Goal: Information Seeking & Learning: Check status

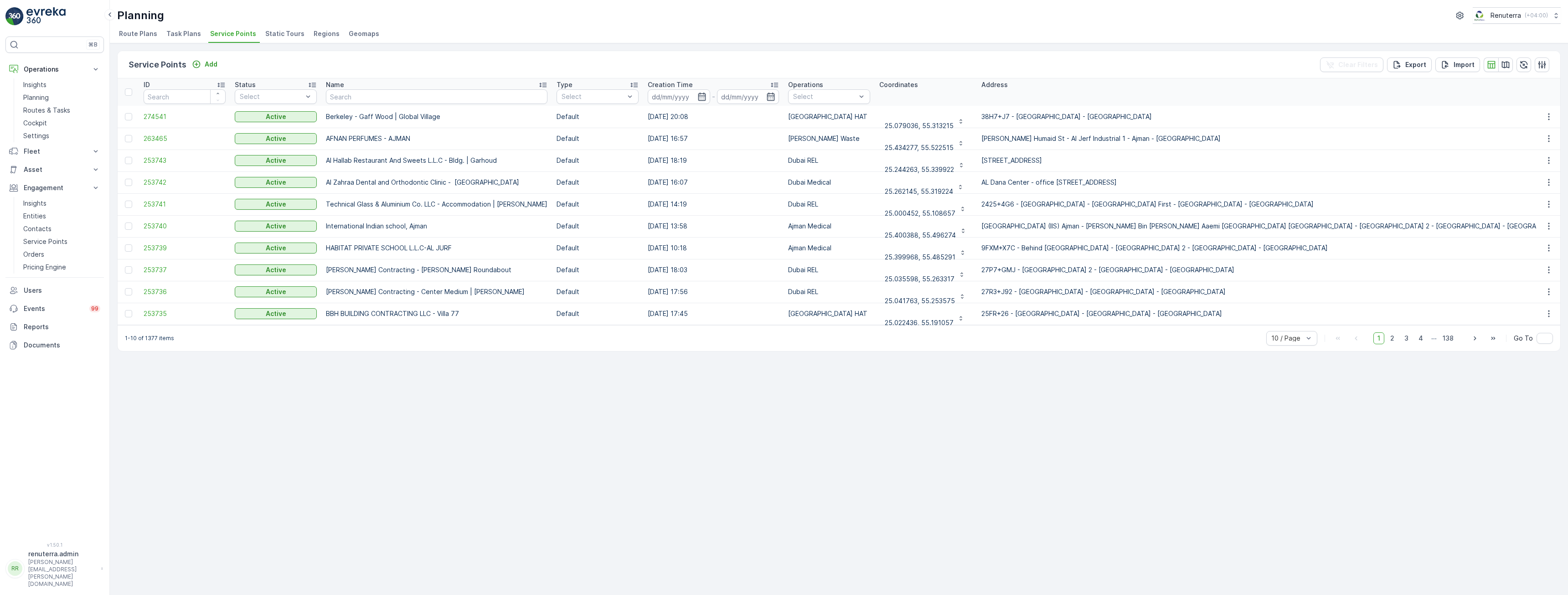
drag, startPoint x: 181, startPoint y: 35, endPoint x: 186, endPoint y: 37, distance: 5.4
click at [181, 35] on span "Task Plans" at bounding box center [183, 33] width 35 height 9
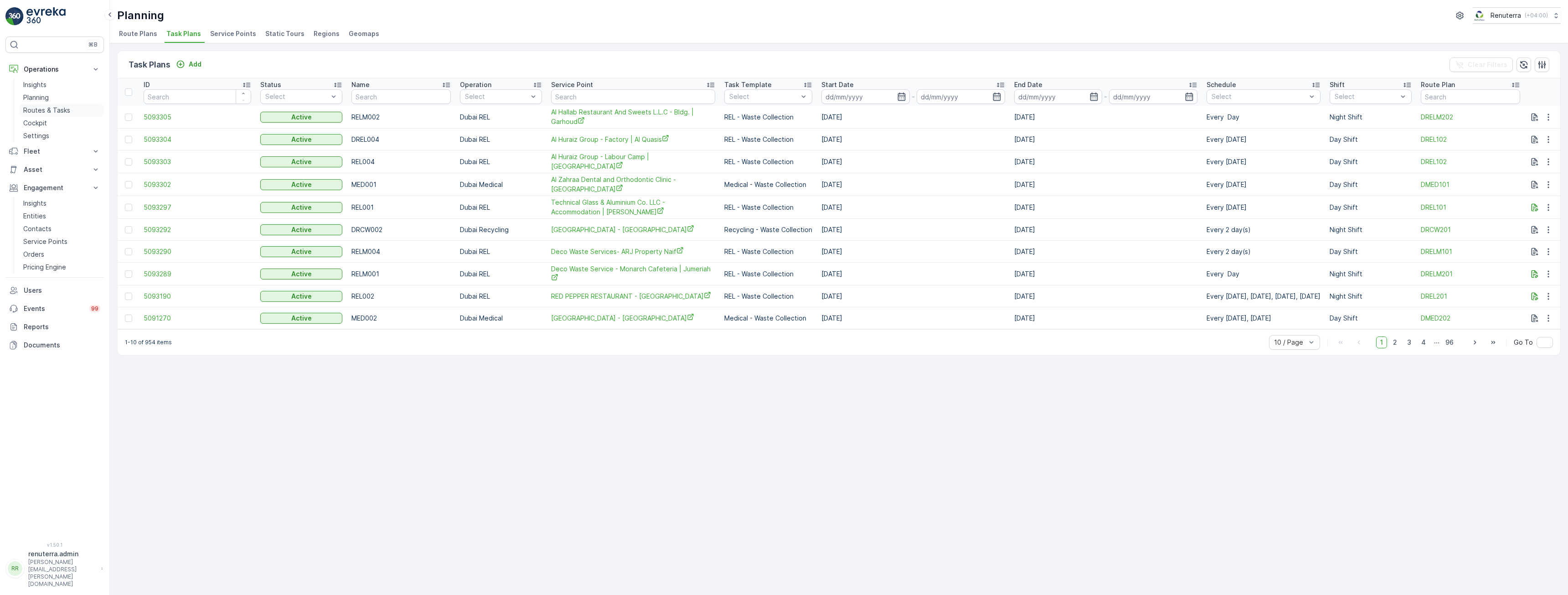
click at [43, 108] on p "Routes & Tasks" at bounding box center [46, 110] width 47 height 9
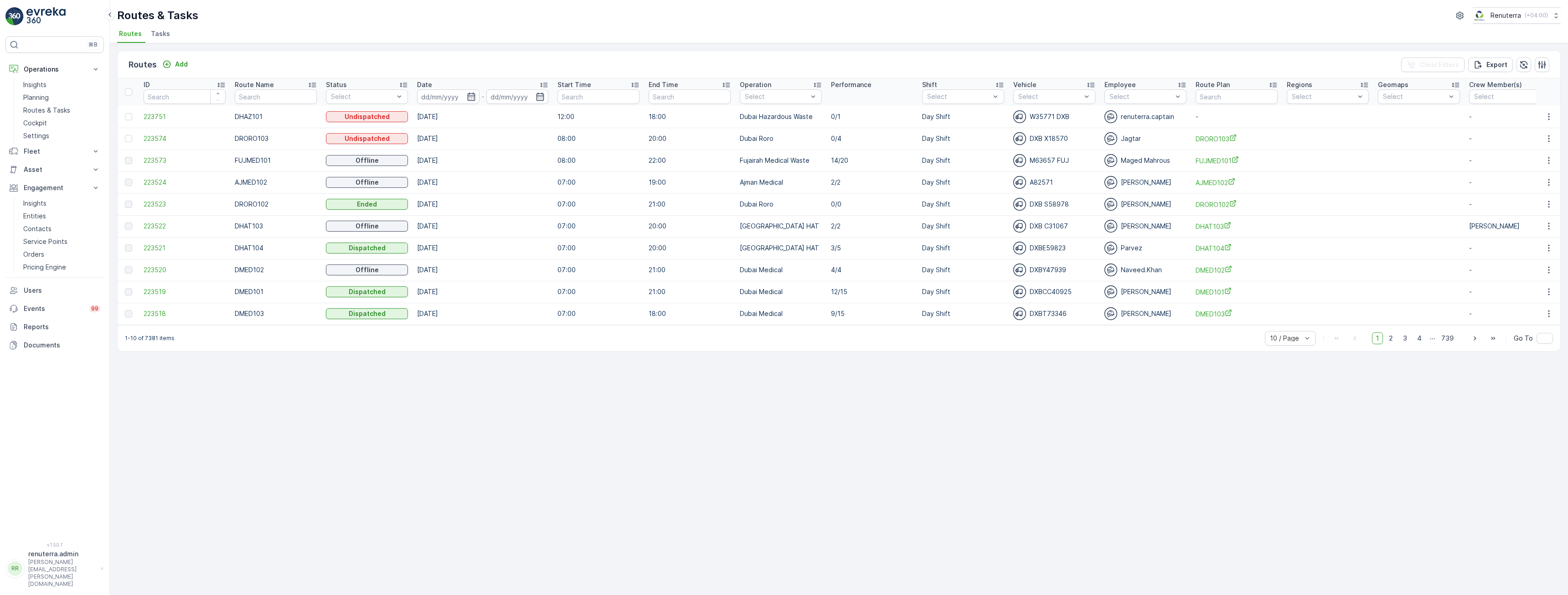
click at [159, 32] on span "Tasks" at bounding box center [160, 33] width 19 height 9
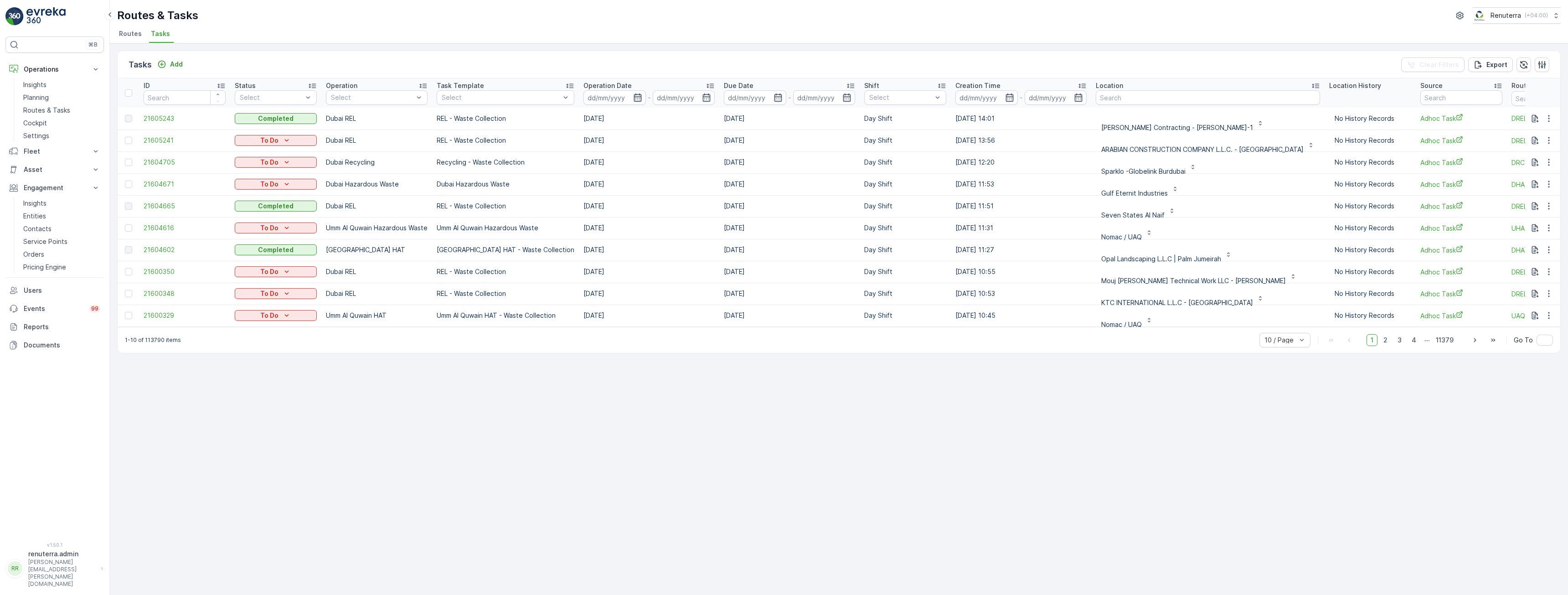
click at [634, 98] on icon "button" at bounding box center [637, 97] width 8 height 8
click at [597, 117] on p "[DATE]" at bounding box center [587, 118] width 21 height 9
type input "[DATE]"
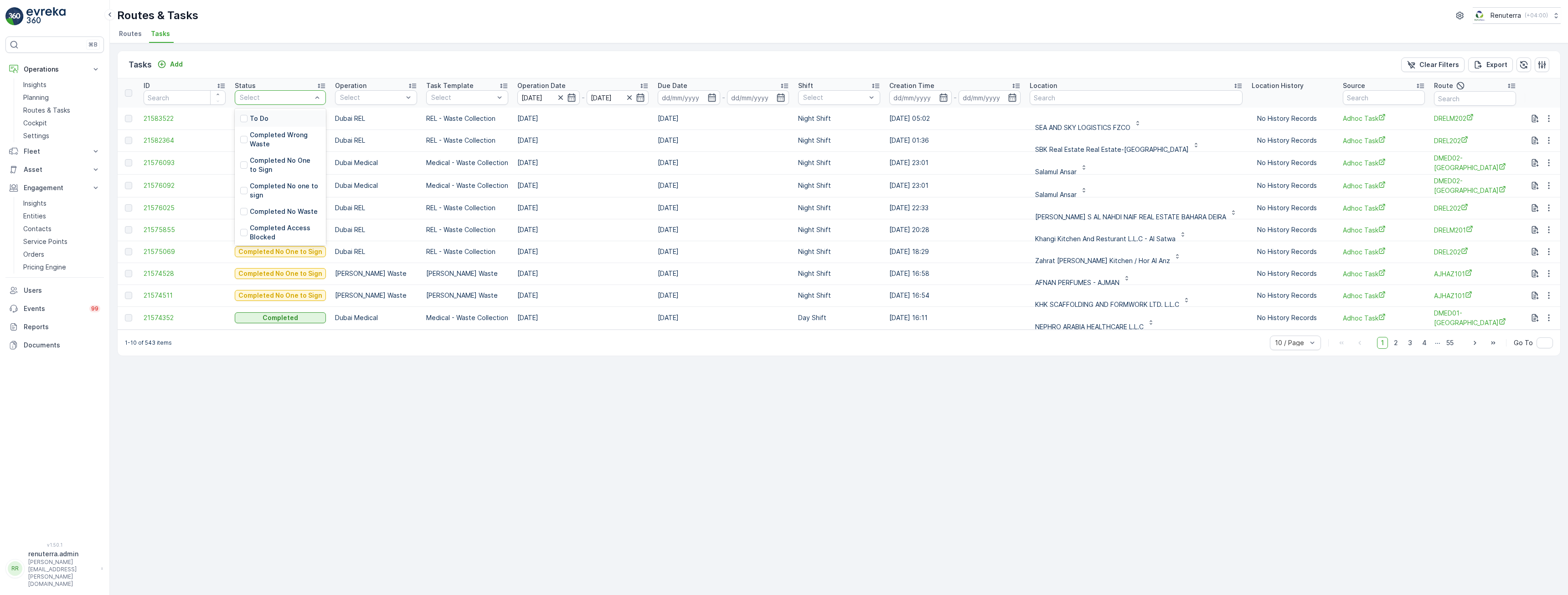
click at [256, 119] on p "To Do" at bounding box center [259, 118] width 19 height 9
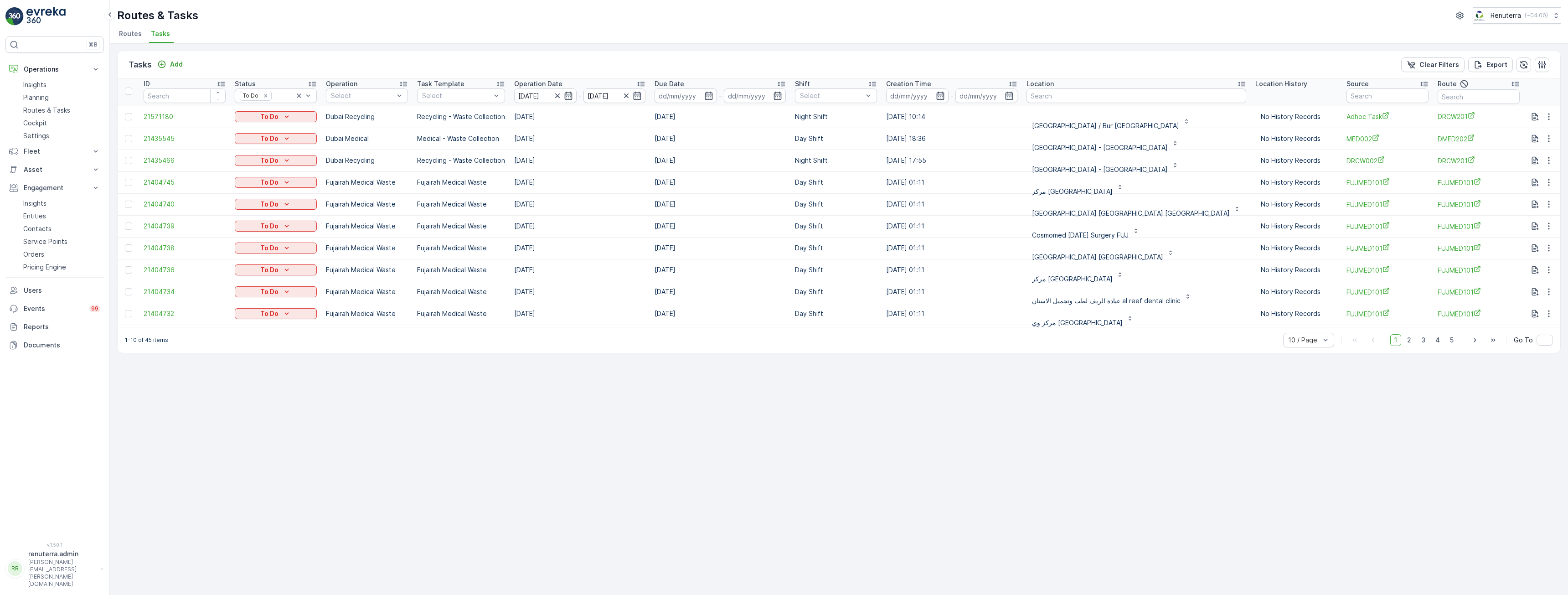
scroll to position [2, 0]
click at [1410, 346] on span "2" at bounding box center [1409, 340] width 12 height 12
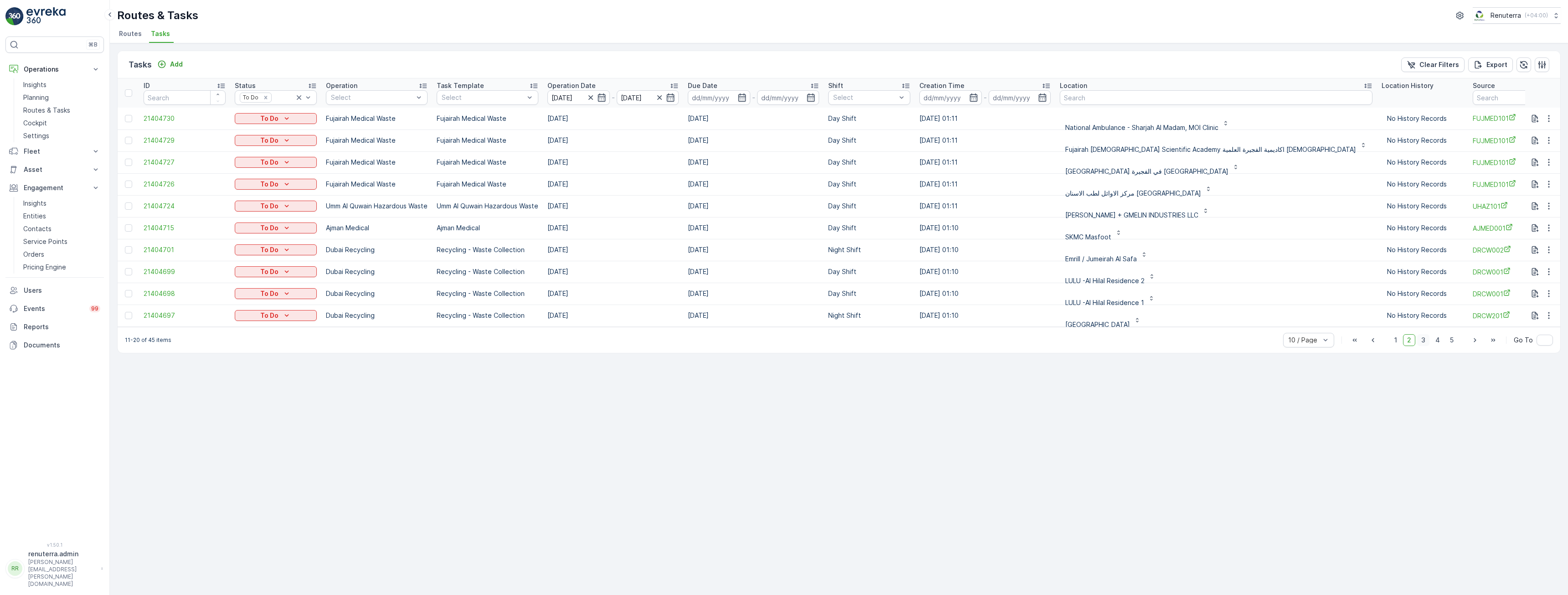
click at [1426, 346] on span "3" at bounding box center [1423, 340] width 12 height 12
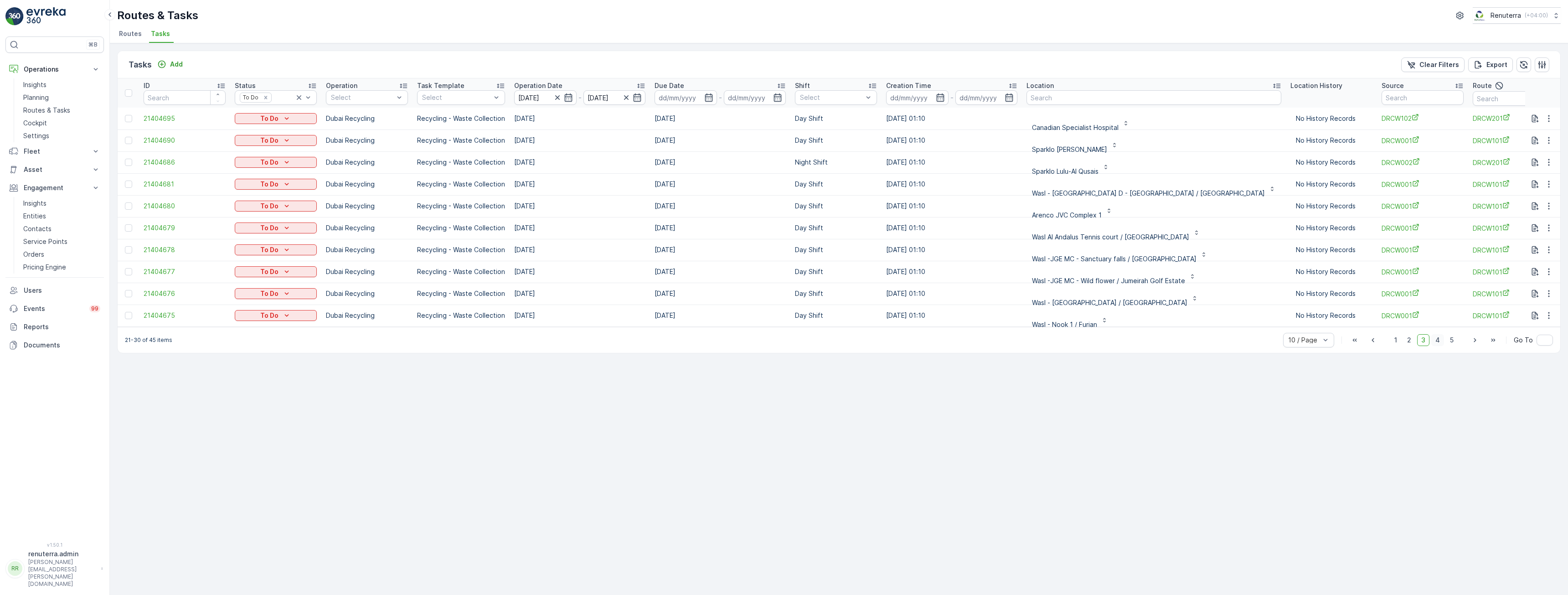
click at [1439, 346] on span "4" at bounding box center [1437, 340] width 13 height 12
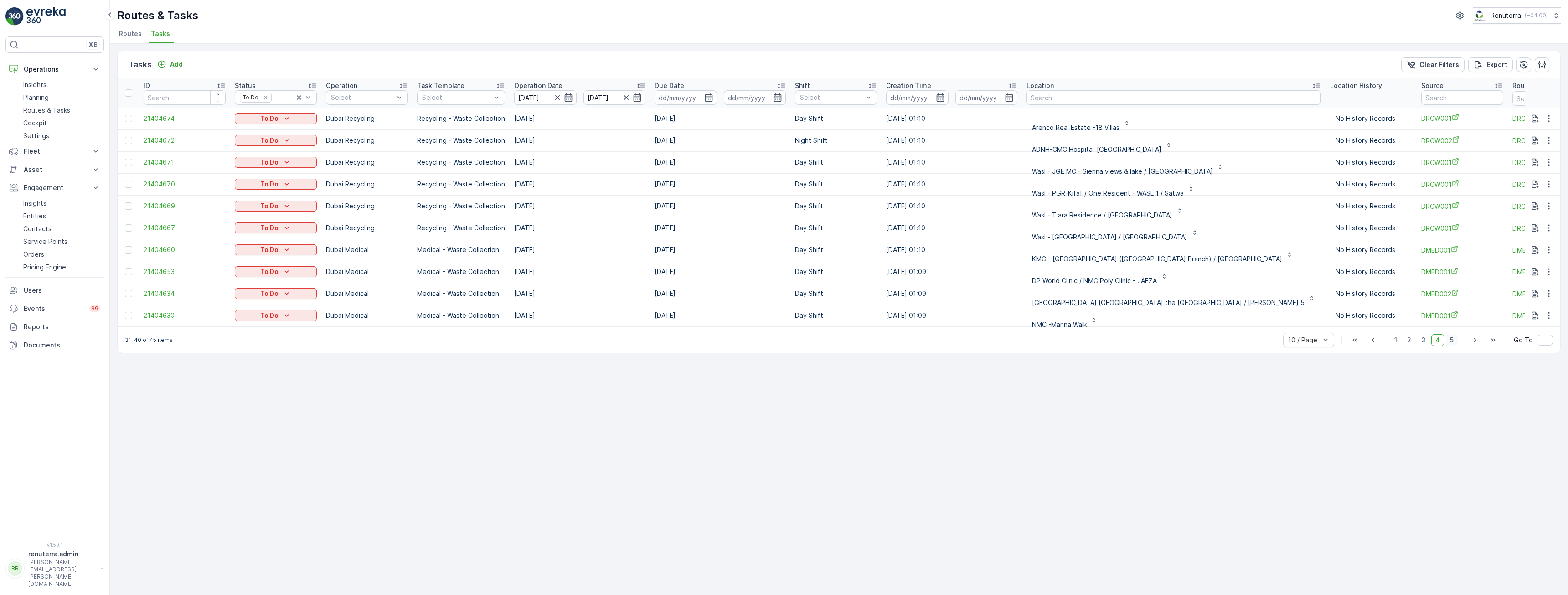
click at [1454, 343] on span "5" at bounding box center [1451, 340] width 12 height 12
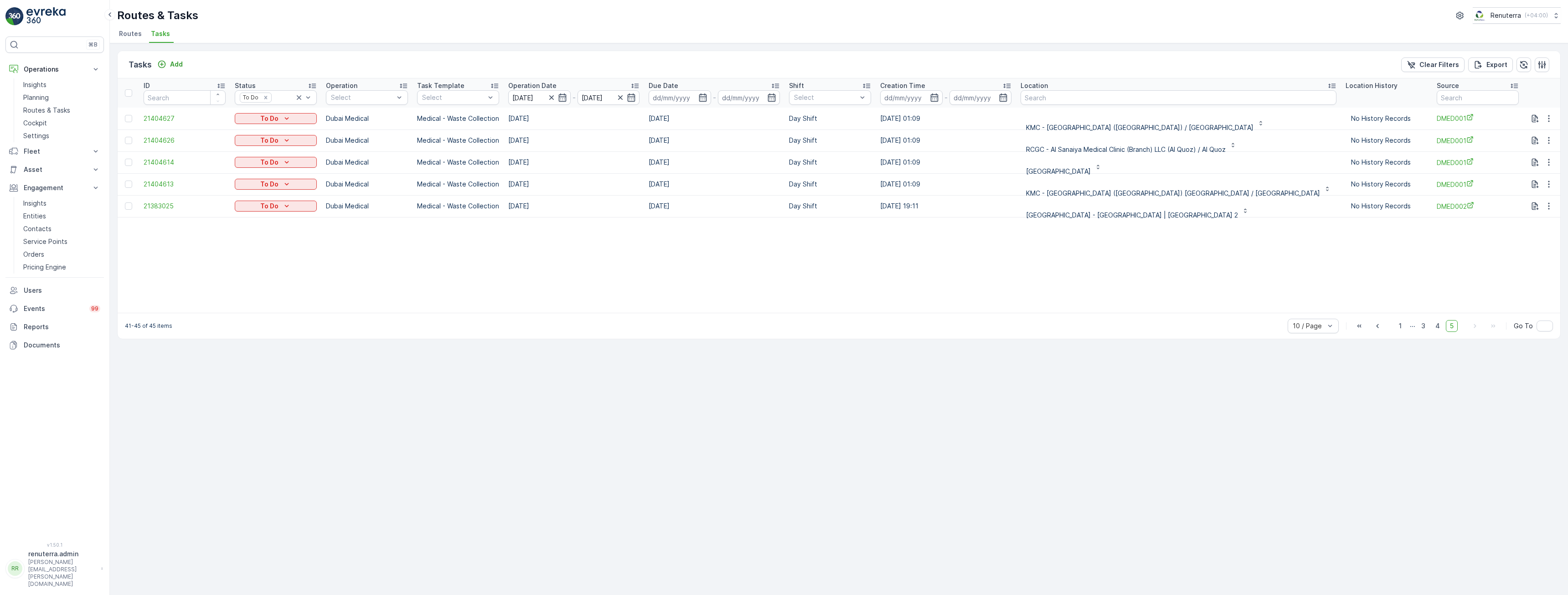
drag, startPoint x: 1440, startPoint y: 329, endPoint x: 1427, endPoint y: 352, distance: 26.4
click at [1440, 329] on span "4" at bounding box center [1437, 326] width 13 height 12
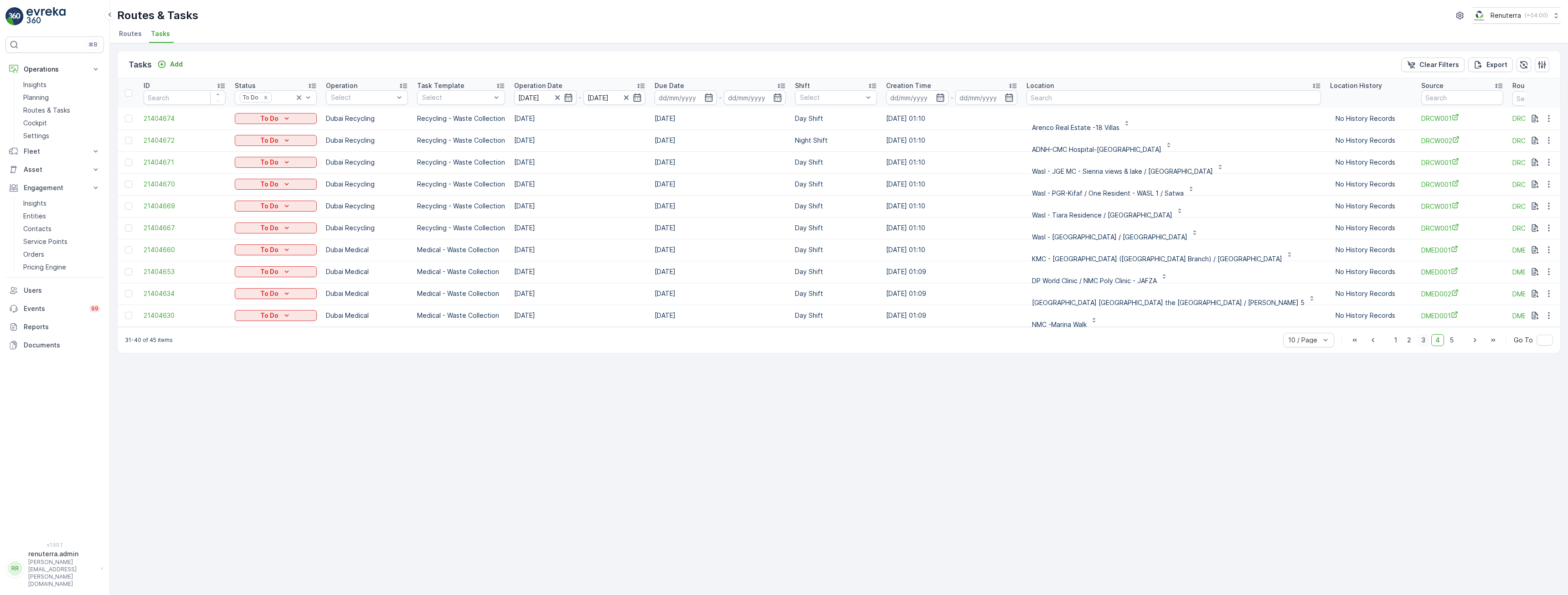
click at [1427, 346] on span "3" at bounding box center [1423, 340] width 12 height 12
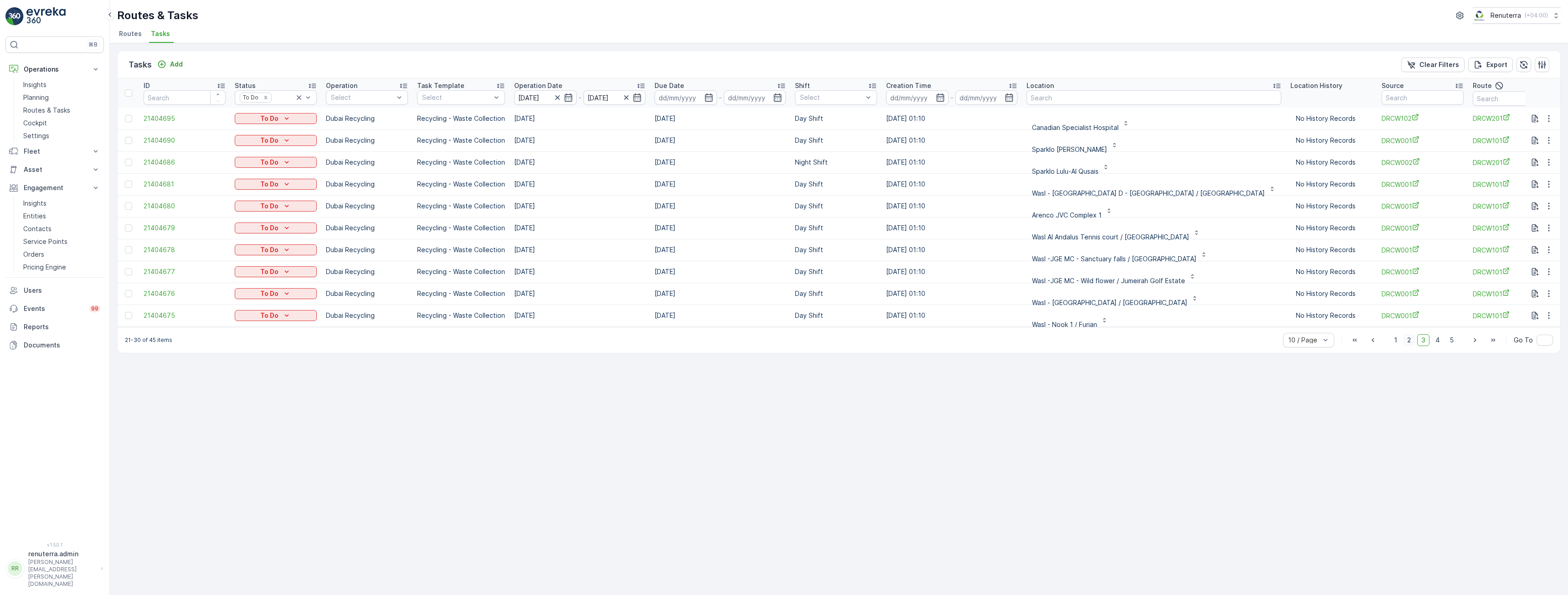
click at [1409, 346] on span "2" at bounding box center [1409, 340] width 12 height 12
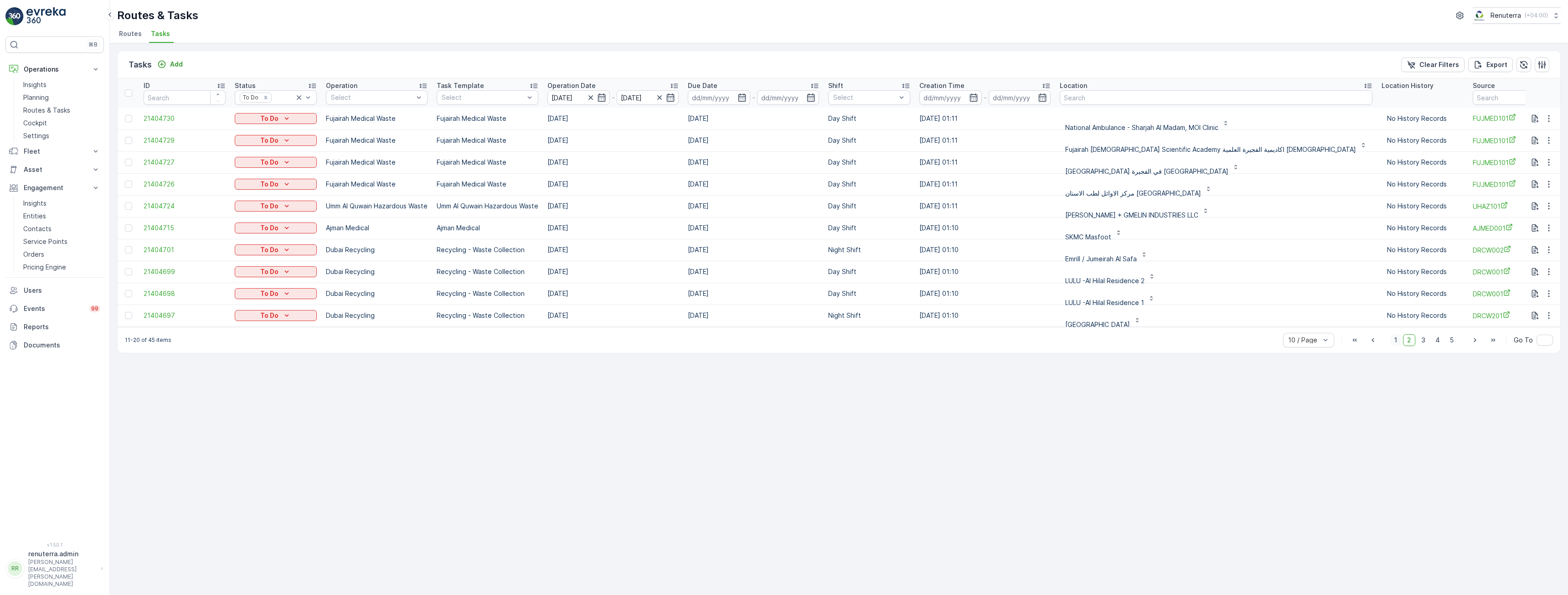
click at [1396, 342] on span "1" at bounding box center [1396, 340] width 11 height 12
